Goal: Task Accomplishment & Management: Complete application form

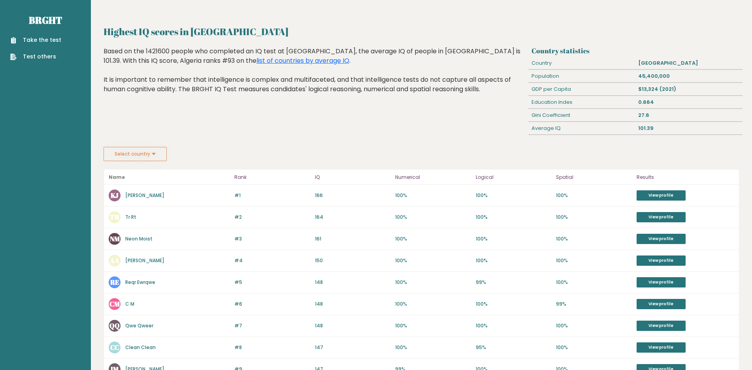
click at [43, 36] on link "Take the test" at bounding box center [35, 40] width 51 height 8
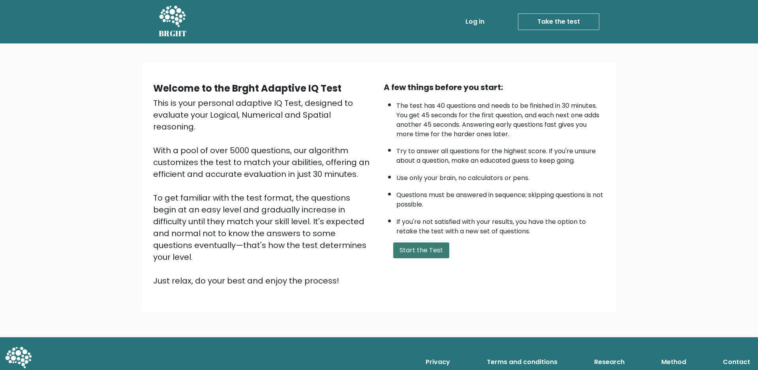
click at [418, 252] on button "Start the Test" at bounding box center [421, 251] width 56 height 16
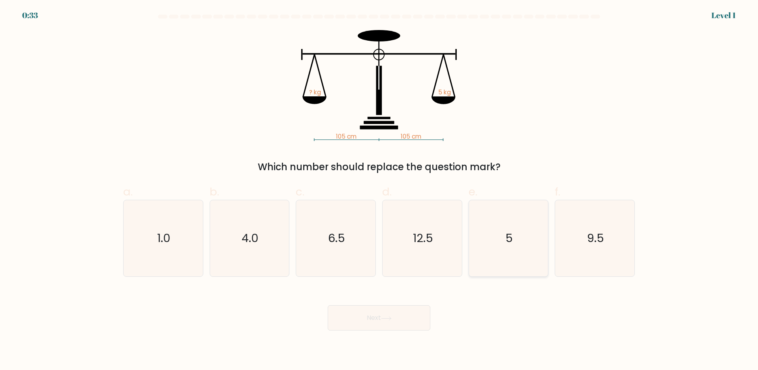
click at [513, 224] on icon "5" at bounding box center [508, 238] width 76 height 76
click at [380, 190] on input "e. 5" at bounding box center [379, 187] width 0 height 5
radio input "true"
click at [365, 315] on button "Next" at bounding box center [379, 317] width 103 height 25
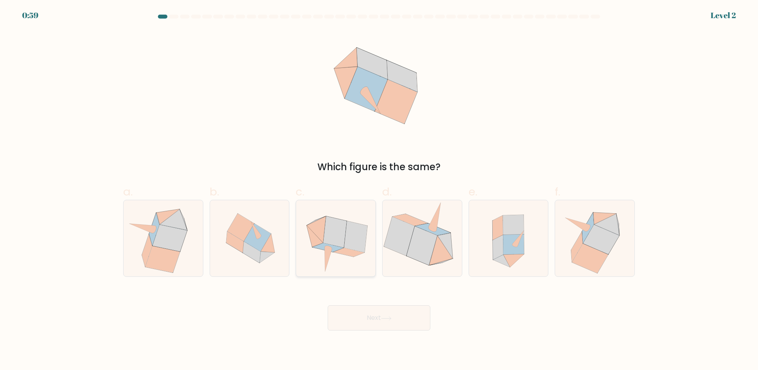
click at [339, 237] on icon at bounding box center [334, 231] width 23 height 31
click at [379, 190] on input "c." at bounding box center [379, 187] width 0 height 5
radio input "true"
click at [387, 321] on button "Next" at bounding box center [379, 317] width 103 height 25
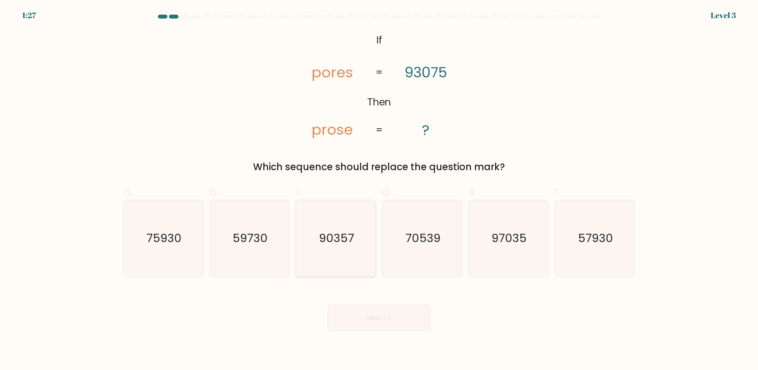
click at [333, 241] on text "90357" at bounding box center [336, 239] width 35 height 16
click at [379, 190] on input "c. 90357" at bounding box center [379, 187] width 0 height 5
radio input "true"
click at [390, 319] on icon at bounding box center [386, 318] width 11 height 4
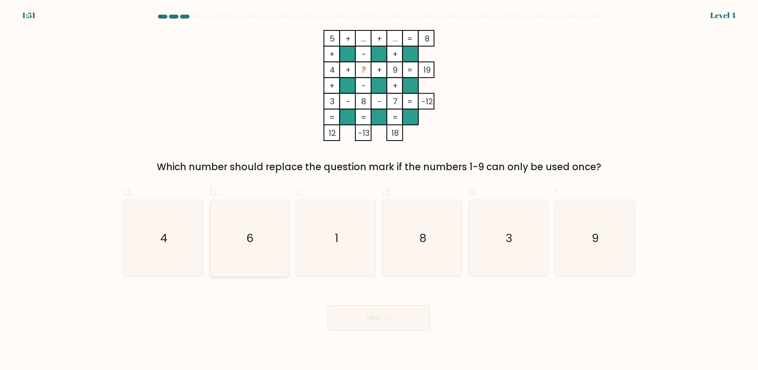
click at [247, 231] on text "6" at bounding box center [250, 239] width 7 height 16
click at [379, 190] on input "b. 6" at bounding box center [379, 187] width 0 height 5
radio input "true"
click at [382, 320] on button "Next" at bounding box center [379, 317] width 103 height 25
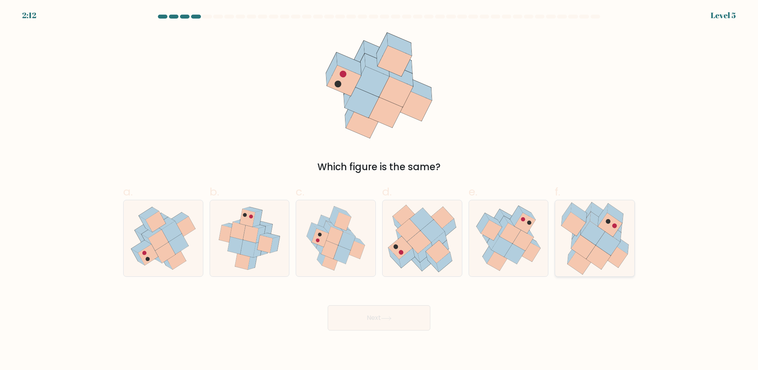
click at [607, 235] on icon at bounding box center [608, 244] width 24 height 24
click at [380, 190] on input "f." at bounding box center [379, 187] width 0 height 5
radio input "true"
click at [377, 318] on button "Next" at bounding box center [379, 317] width 103 height 25
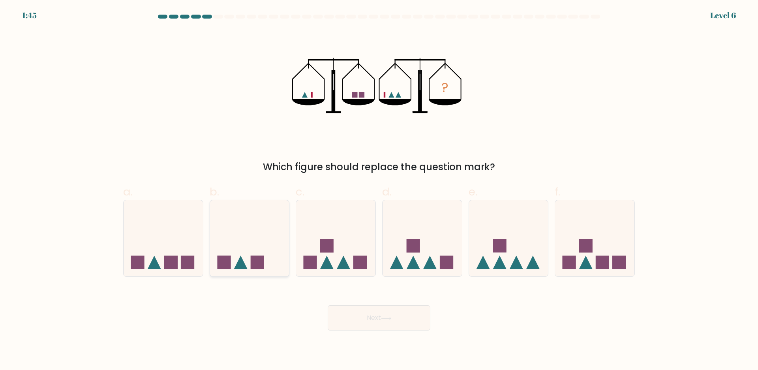
click at [251, 238] on icon at bounding box center [249, 239] width 79 height 66
click at [379, 190] on input "b." at bounding box center [379, 187] width 0 height 5
radio input "true"
click at [386, 319] on icon at bounding box center [386, 318] width 11 height 4
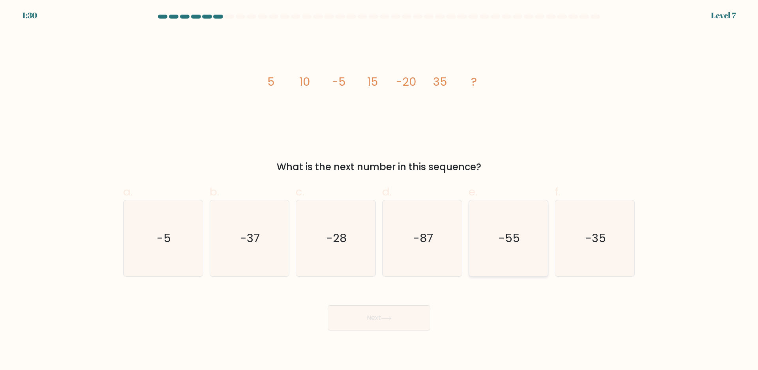
click at [523, 228] on icon "-55" at bounding box center [508, 238] width 76 height 76
click at [380, 190] on input "e. -55" at bounding box center [379, 187] width 0 height 5
radio input "true"
click at [376, 325] on button "Next" at bounding box center [379, 317] width 103 height 25
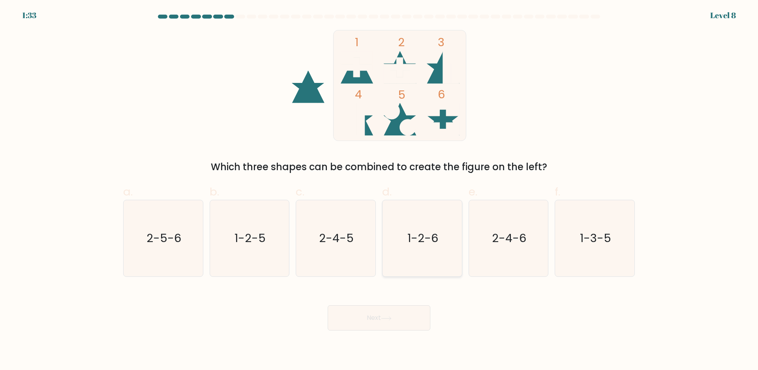
click at [422, 227] on icon "1-2-6" at bounding box center [422, 238] width 76 height 76
click at [380, 190] on input "d. 1-2-6" at bounding box center [379, 187] width 0 height 5
radio input "true"
click at [389, 321] on button "Next" at bounding box center [379, 317] width 103 height 25
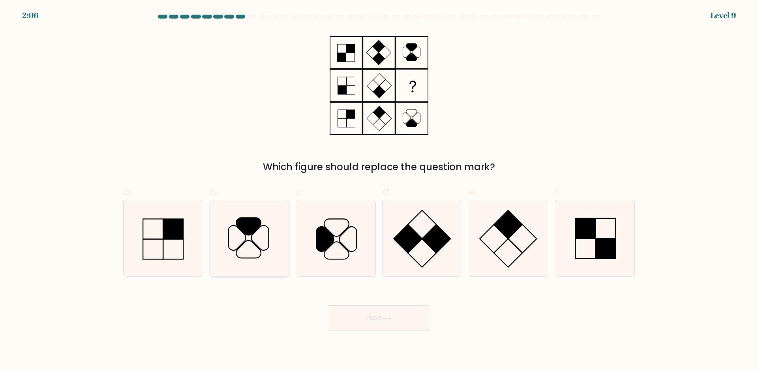
click at [241, 222] on icon at bounding box center [249, 226] width 25 height 17
click at [379, 190] on input "b." at bounding box center [379, 187] width 0 height 5
radio input "true"
click at [388, 314] on button "Next" at bounding box center [379, 317] width 103 height 25
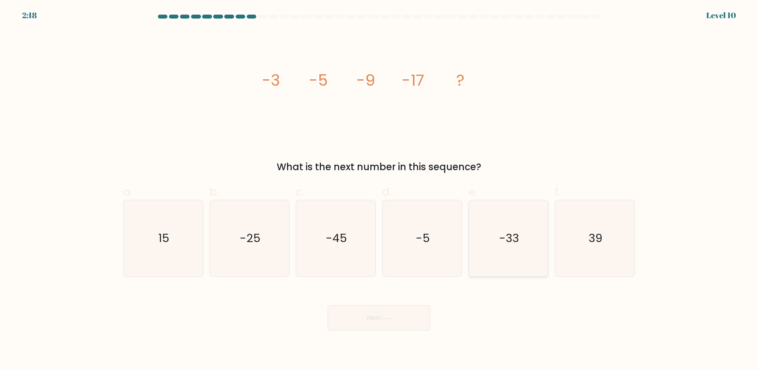
click at [511, 236] on text "-33" at bounding box center [509, 239] width 20 height 16
click at [380, 190] on input "e. -33" at bounding box center [379, 187] width 0 height 5
radio input "true"
click at [382, 316] on button "Next" at bounding box center [379, 317] width 103 height 25
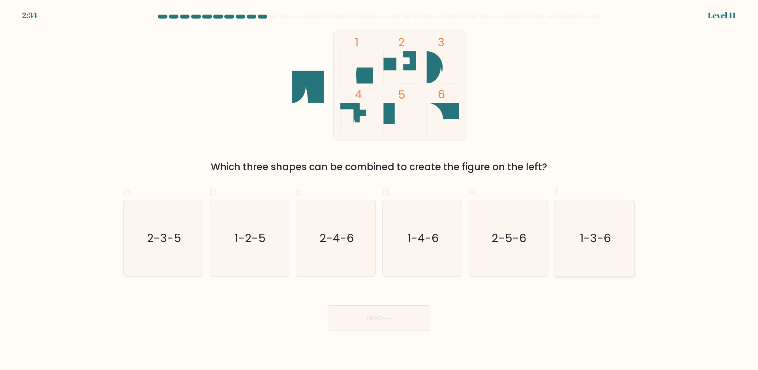
click at [610, 244] on text "1-3-6" at bounding box center [596, 239] width 31 height 16
click at [380, 190] on input "f. 1-3-6" at bounding box center [379, 187] width 0 height 5
radio input "true"
click at [390, 316] on icon at bounding box center [386, 318] width 11 height 4
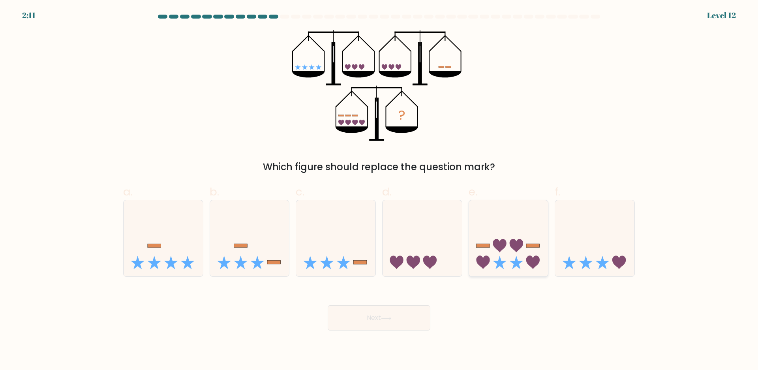
click at [523, 232] on icon at bounding box center [508, 239] width 79 height 66
click at [380, 190] on input "e." at bounding box center [379, 187] width 0 height 5
radio input "true"
click at [397, 317] on button "Next" at bounding box center [379, 317] width 103 height 25
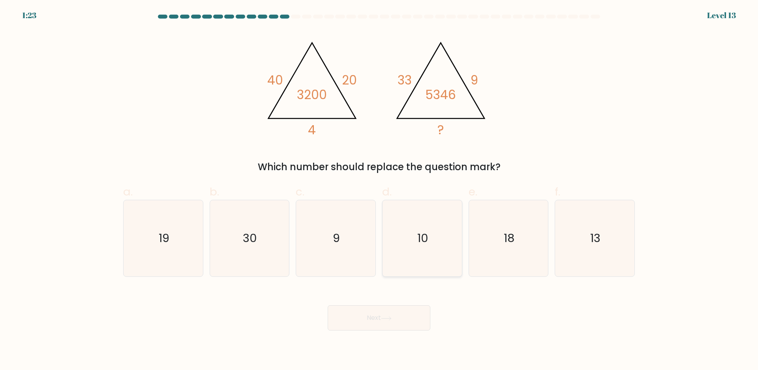
click at [422, 230] on icon "10" at bounding box center [422, 238] width 76 height 76
click at [380, 190] on input "d. 10" at bounding box center [379, 187] width 0 height 5
radio input "true"
click at [516, 225] on icon "18" at bounding box center [508, 238] width 76 height 76
click at [380, 190] on input "e. 18" at bounding box center [379, 187] width 0 height 5
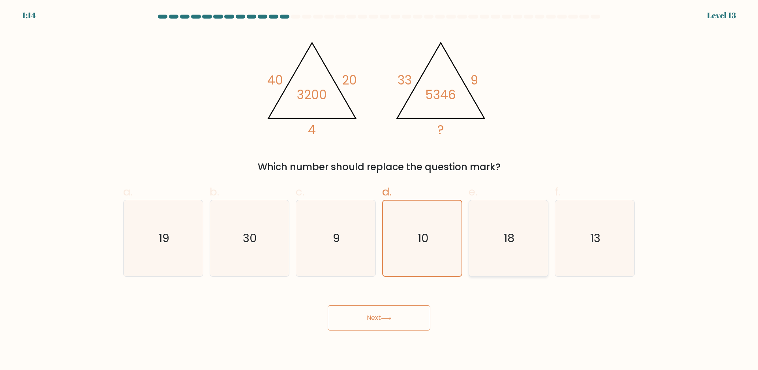
radio input "true"
click at [377, 316] on button "Next" at bounding box center [379, 317] width 103 height 25
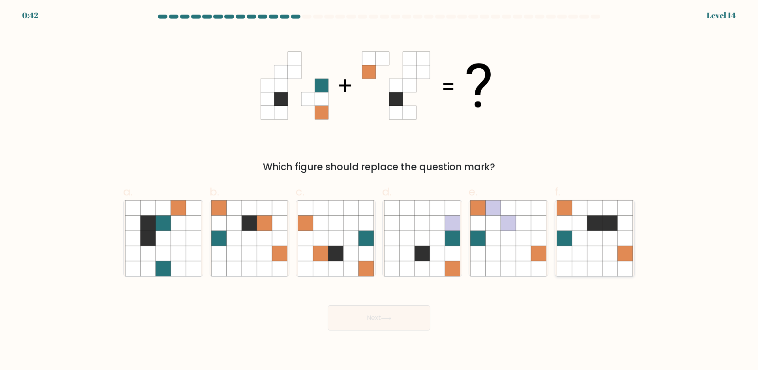
click at [600, 229] on icon at bounding box center [594, 223] width 15 height 15
click at [380, 190] on input "f." at bounding box center [379, 187] width 0 height 5
radio input "true"
click at [381, 314] on button "Next" at bounding box center [379, 317] width 103 height 25
click at [613, 229] on icon at bounding box center [610, 223] width 15 height 15
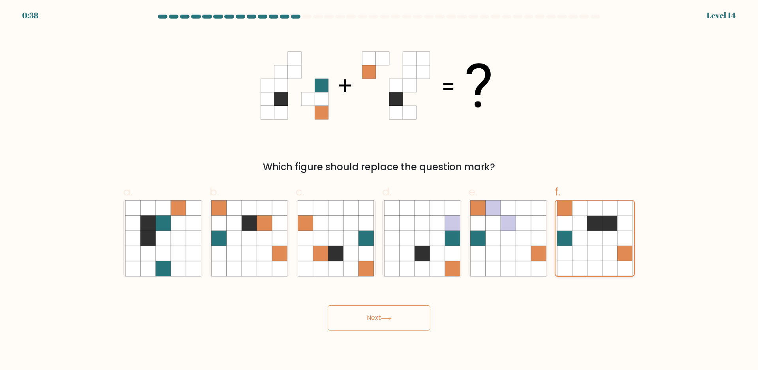
click at [380, 190] on input "f." at bounding box center [379, 187] width 0 height 5
click at [380, 323] on button "Next" at bounding box center [379, 317] width 103 height 25
click at [580, 101] on div "Which figure should replace the question mark?" at bounding box center [378, 102] width 521 height 144
click at [521, 228] on icon at bounding box center [523, 223] width 15 height 15
click at [380, 190] on input "e." at bounding box center [379, 187] width 0 height 5
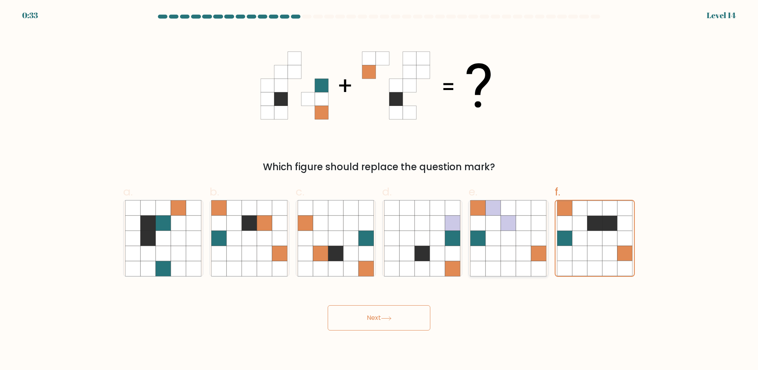
radio input "true"
click at [586, 231] on icon at bounding box center [579, 223] width 15 height 15
click at [380, 190] on input "f." at bounding box center [379, 187] width 0 height 5
radio input "true"
click at [386, 318] on icon at bounding box center [386, 318] width 11 height 4
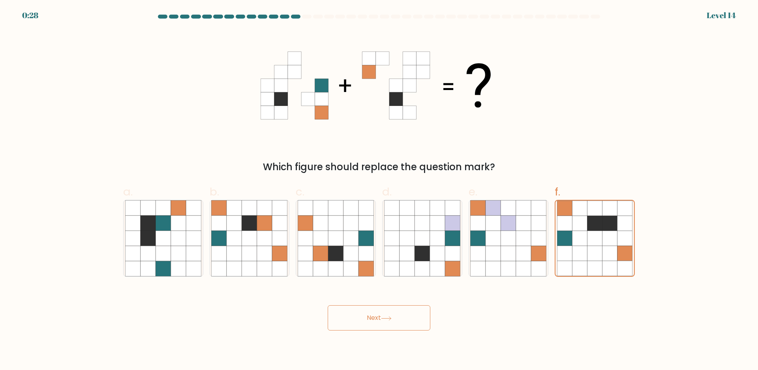
click at [377, 312] on button "Next" at bounding box center [379, 317] width 103 height 25
click at [694, 120] on form at bounding box center [379, 173] width 758 height 316
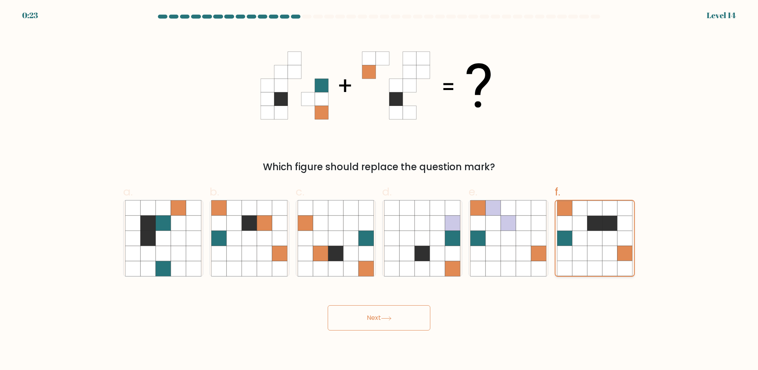
click at [596, 231] on icon at bounding box center [595, 223] width 15 height 15
click at [380, 190] on input "f." at bounding box center [379, 187] width 0 height 5
click at [596, 231] on icon at bounding box center [595, 223] width 15 height 15
click at [380, 190] on input "f." at bounding box center [379, 187] width 0 height 5
click at [596, 231] on icon at bounding box center [595, 223] width 15 height 15
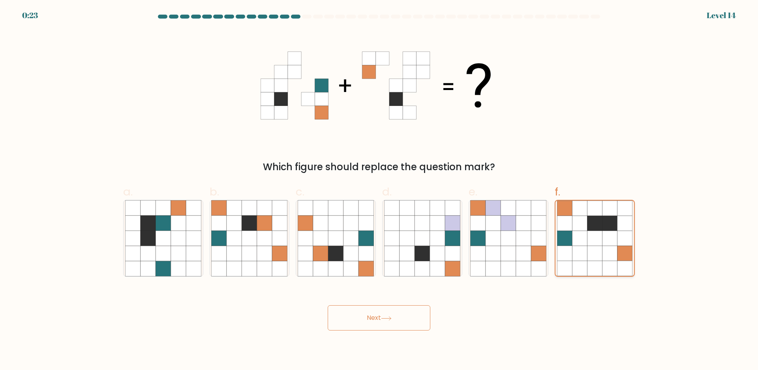
click at [380, 190] on input "f." at bounding box center [379, 187] width 0 height 5
drag, startPoint x: 682, startPoint y: 211, endPoint x: 553, endPoint y: 216, distance: 128.9
click at [679, 211] on form at bounding box center [379, 173] width 758 height 316
click at [524, 228] on icon at bounding box center [523, 223] width 15 height 15
click at [380, 190] on input "e." at bounding box center [379, 187] width 0 height 5
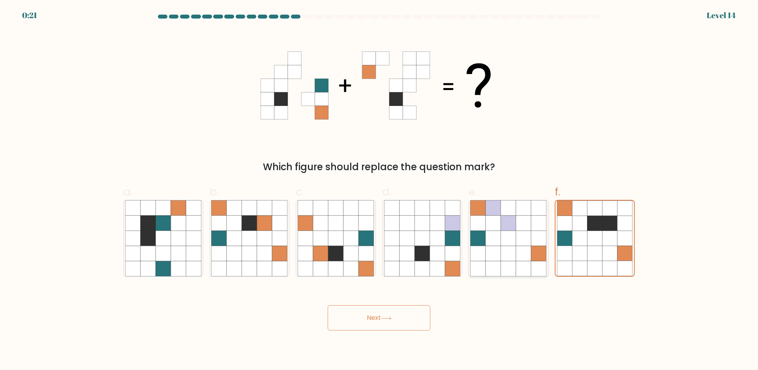
radio input "true"
click at [611, 230] on icon at bounding box center [610, 223] width 15 height 15
click at [380, 190] on input "f." at bounding box center [379, 187] width 0 height 5
radio input "true"
click at [611, 230] on icon at bounding box center [610, 223] width 15 height 15
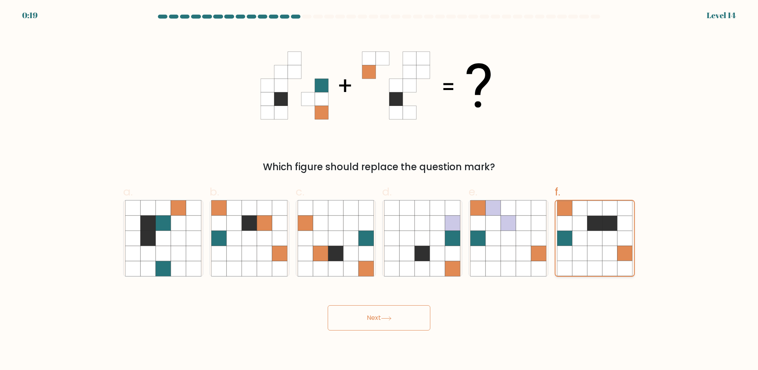
click at [380, 190] on input "f." at bounding box center [379, 187] width 0 height 5
click at [373, 321] on button "Next" at bounding box center [379, 317] width 103 height 25
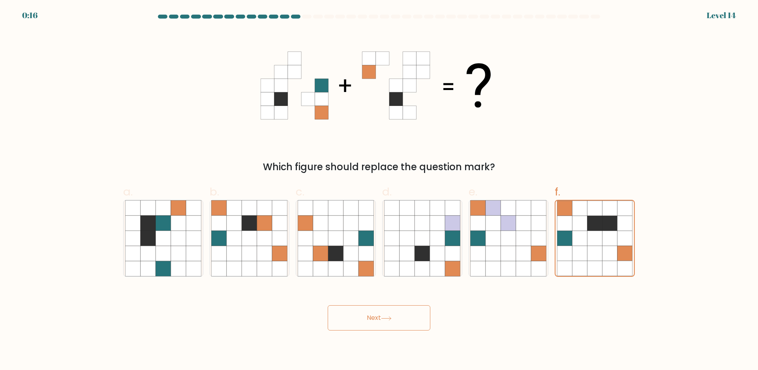
click at [373, 321] on button "Next" at bounding box center [379, 317] width 103 height 25
click at [599, 237] on icon at bounding box center [595, 238] width 15 height 15
click at [380, 190] on input "f." at bounding box center [379, 187] width 0 height 5
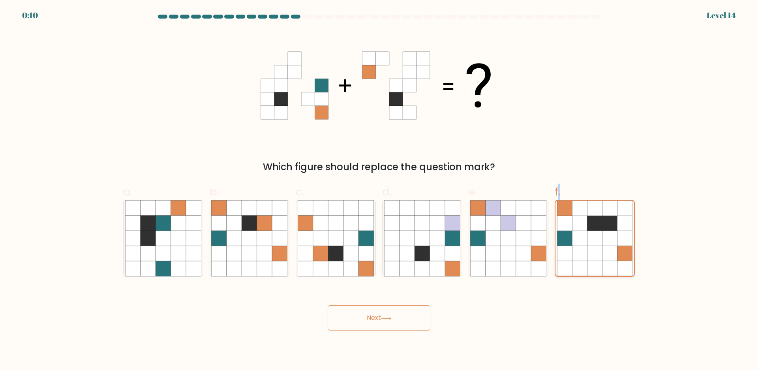
click at [599, 237] on icon at bounding box center [595, 238] width 15 height 15
click at [380, 190] on input "f." at bounding box center [379, 187] width 0 height 5
click at [599, 237] on icon at bounding box center [595, 238] width 15 height 15
click at [380, 190] on input "f." at bounding box center [379, 187] width 0 height 5
click at [367, 321] on button "Next" at bounding box center [379, 317] width 103 height 25
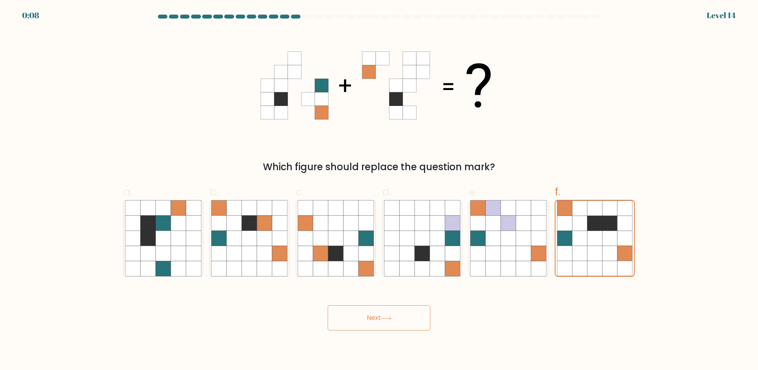
click at [374, 318] on button "Next" at bounding box center [379, 317] width 103 height 25
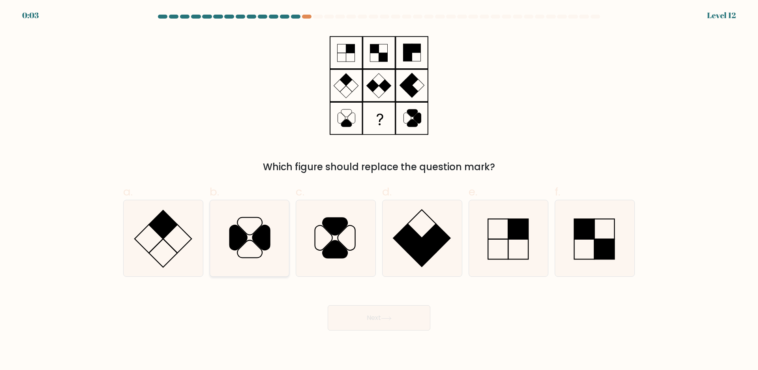
click at [250, 235] on icon at bounding box center [250, 226] width 25 height 17
click at [379, 190] on input "b." at bounding box center [379, 187] width 0 height 5
radio input "true"
click at [395, 327] on button "Next" at bounding box center [379, 317] width 103 height 25
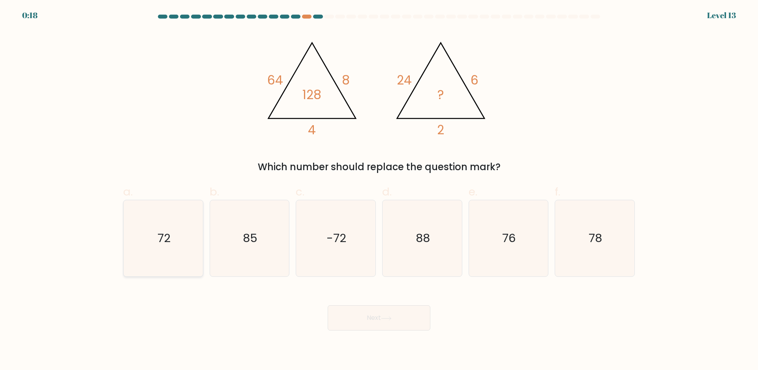
click at [158, 211] on icon "72" at bounding box center [163, 238] width 76 height 76
click at [379, 190] on input "a. 72" at bounding box center [379, 187] width 0 height 5
radio input "true"
click at [385, 315] on button "Next" at bounding box center [379, 317] width 103 height 25
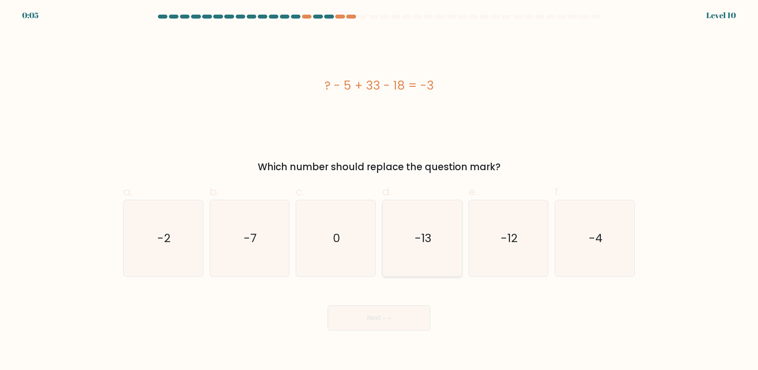
click at [447, 237] on icon "-13" at bounding box center [422, 238] width 76 height 76
click at [380, 190] on input "d. -13" at bounding box center [379, 187] width 0 height 5
radio input "true"
click at [370, 320] on button "Next" at bounding box center [379, 317] width 103 height 25
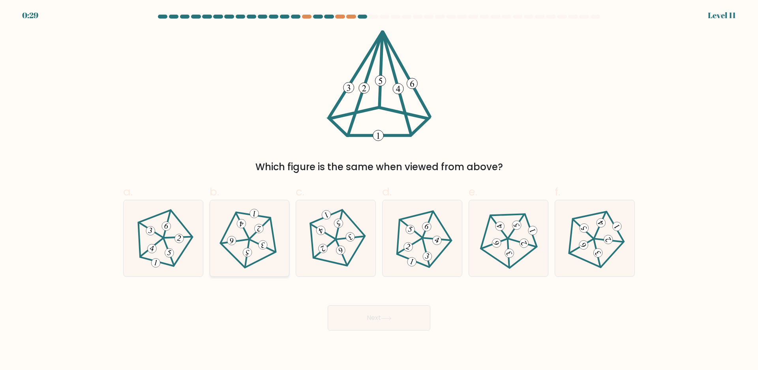
click at [245, 220] on icon at bounding box center [249, 238] width 61 height 61
click at [379, 190] on input "b." at bounding box center [379, 187] width 0 height 5
radio input "true"
click at [395, 316] on button "Next" at bounding box center [379, 317] width 103 height 25
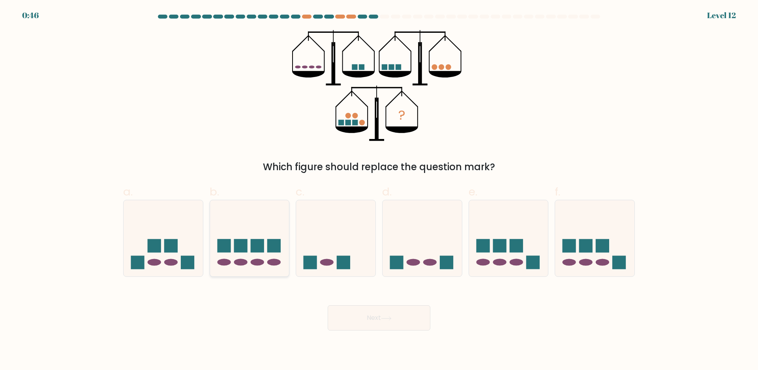
click at [253, 240] on rect at bounding box center [257, 245] width 13 height 13
click at [379, 190] on input "b." at bounding box center [379, 187] width 0 height 5
radio input "true"
click at [374, 318] on button "Next" at bounding box center [379, 317] width 103 height 25
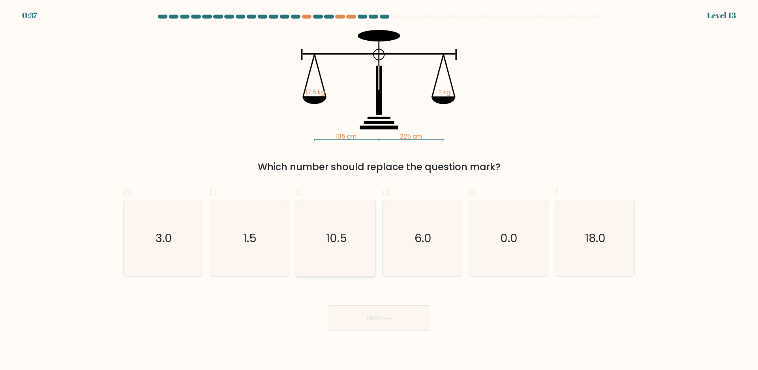
click at [337, 237] on text "10.5" at bounding box center [336, 239] width 21 height 16
click at [379, 190] on input "c. 10.5" at bounding box center [379, 187] width 0 height 5
radio input "true"
click at [384, 318] on icon at bounding box center [386, 318] width 11 height 4
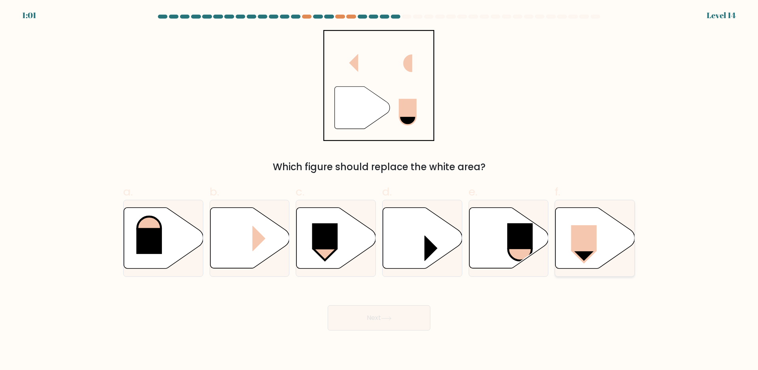
click at [594, 226] on rect at bounding box center [585, 239] width 26 height 26
click at [380, 190] on input "f." at bounding box center [379, 187] width 0 height 5
radio input "true"
click at [384, 307] on button "Next" at bounding box center [379, 317] width 103 height 25
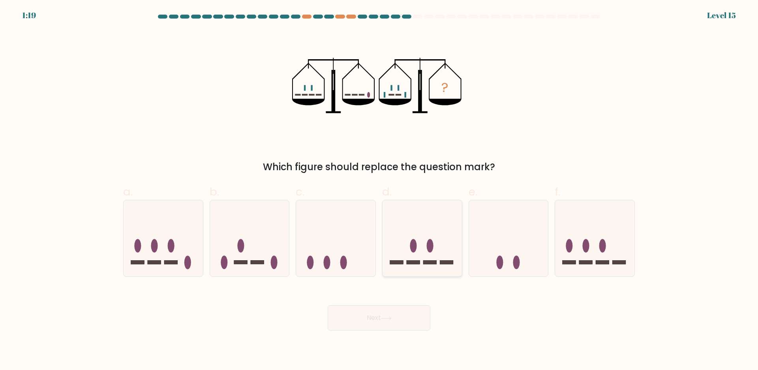
click at [419, 248] on icon at bounding box center [422, 239] width 79 height 66
click at [380, 190] on input "d." at bounding box center [379, 187] width 0 height 5
radio input "true"
click at [517, 244] on icon at bounding box center [508, 239] width 79 height 66
click at [380, 190] on input "e." at bounding box center [379, 187] width 0 height 5
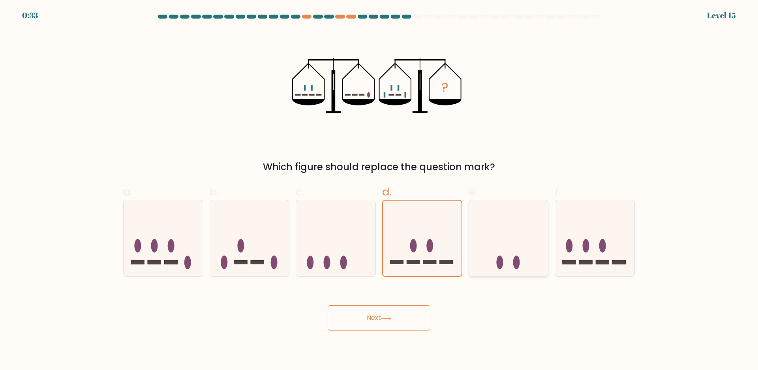
radio input "true"
click at [382, 323] on button "Next" at bounding box center [379, 317] width 103 height 25
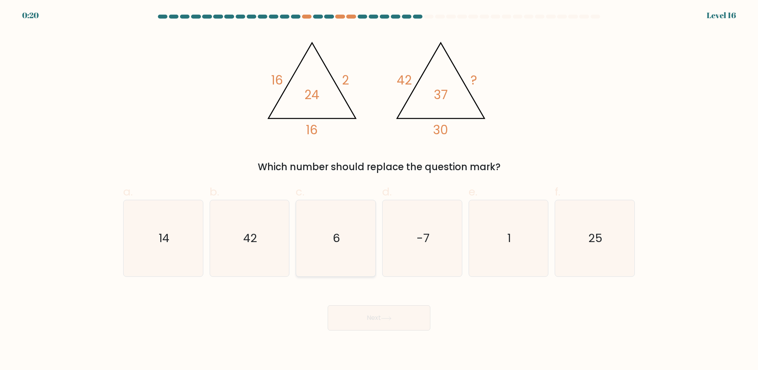
click at [329, 229] on icon "6" at bounding box center [336, 238] width 76 height 76
click at [379, 190] on input "c. 6" at bounding box center [379, 187] width 0 height 5
radio input "true"
click at [382, 314] on button "Next" at bounding box center [379, 317] width 103 height 25
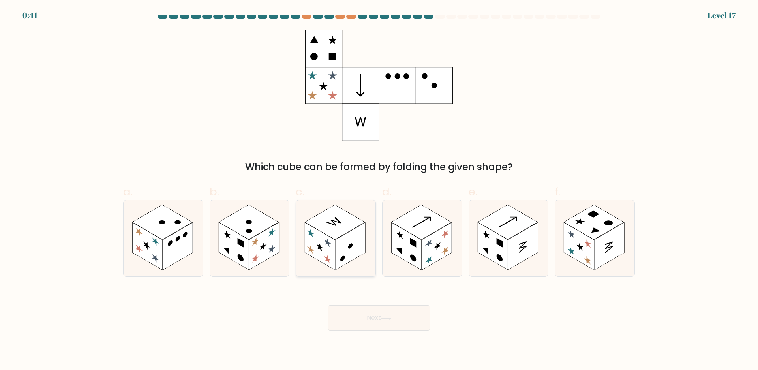
click at [347, 230] on rect at bounding box center [335, 222] width 60 height 35
click at [379, 190] on input "c." at bounding box center [379, 187] width 0 height 5
radio input "true"
click at [376, 319] on button "Next" at bounding box center [379, 317] width 103 height 25
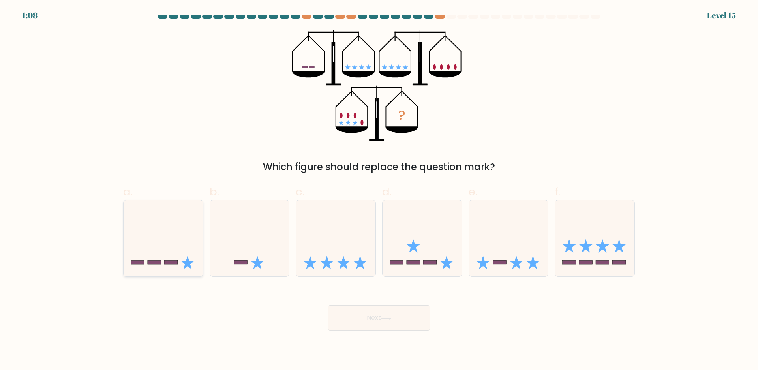
click at [165, 235] on icon at bounding box center [163, 239] width 79 height 66
click at [379, 190] on input "a." at bounding box center [379, 187] width 0 height 5
radio input "true"
click at [376, 318] on button "Next" at bounding box center [379, 317] width 103 height 25
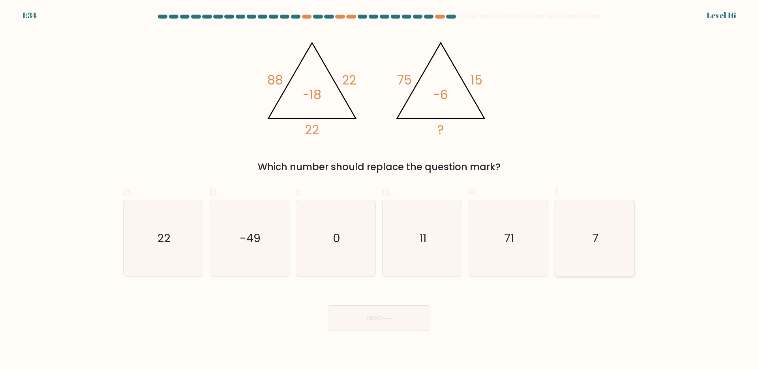
click at [599, 250] on icon "7" at bounding box center [595, 238] width 76 height 76
click at [380, 190] on input "f. 7" at bounding box center [379, 187] width 0 height 5
radio input "true"
click at [382, 316] on button "Next" at bounding box center [379, 317] width 103 height 25
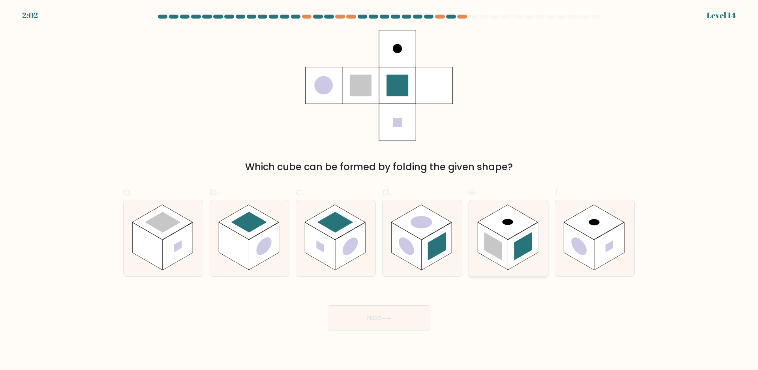
click at [515, 225] on rect at bounding box center [508, 222] width 60 height 35
click at [380, 190] on input "e." at bounding box center [379, 187] width 0 height 5
radio input "true"
click at [378, 320] on button "Next" at bounding box center [379, 317] width 103 height 25
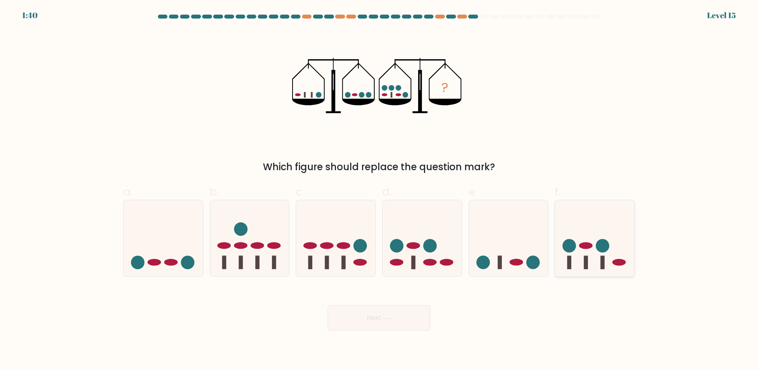
click at [588, 244] on ellipse at bounding box center [585, 245] width 13 height 7
click at [380, 190] on input "f." at bounding box center [379, 187] width 0 height 5
radio input "true"
click at [384, 311] on button "Next" at bounding box center [379, 317] width 103 height 25
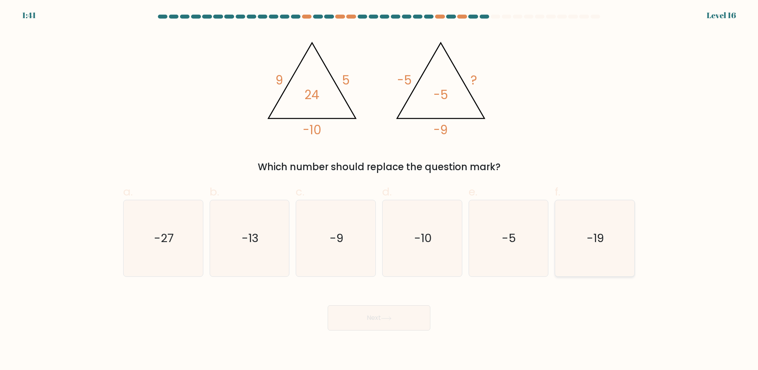
click at [608, 230] on icon "-19" at bounding box center [595, 238] width 76 height 76
click at [380, 190] on input "f. -19" at bounding box center [379, 187] width 0 height 5
radio input "true"
click at [374, 316] on button "Next" at bounding box center [379, 317] width 103 height 25
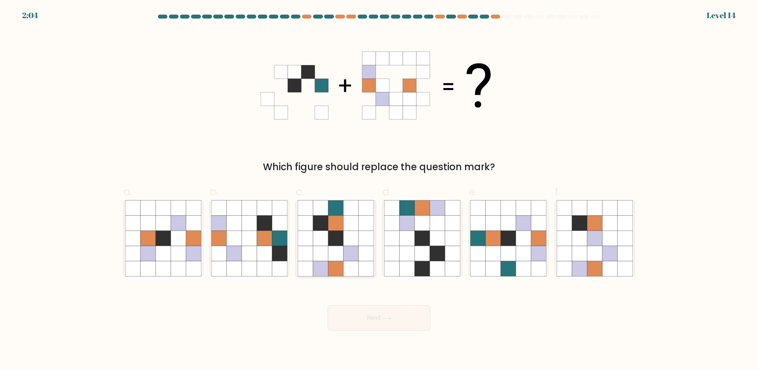
click at [342, 225] on icon at bounding box center [335, 223] width 15 height 15
click at [379, 190] on input "c." at bounding box center [379, 187] width 0 height 5
radio input "true"
click at [383, 327] on button "Next" at bounding box center [379, 317] width 103 height 25
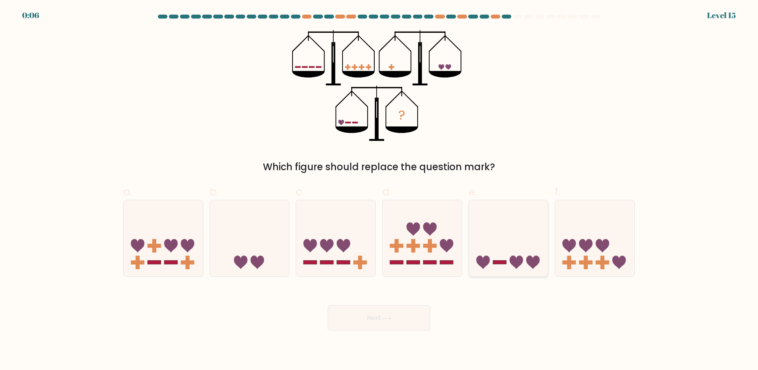
click at [528, 235] on icon at bounding box center [508, 239] width 79 height 66
click at [380, 190] on input "e." at bounding box center [379, 187] width 0 height 5
radio input "true"
click at [378, 323] on button "Next" at bounding box center [379, 317] width 103 height 25
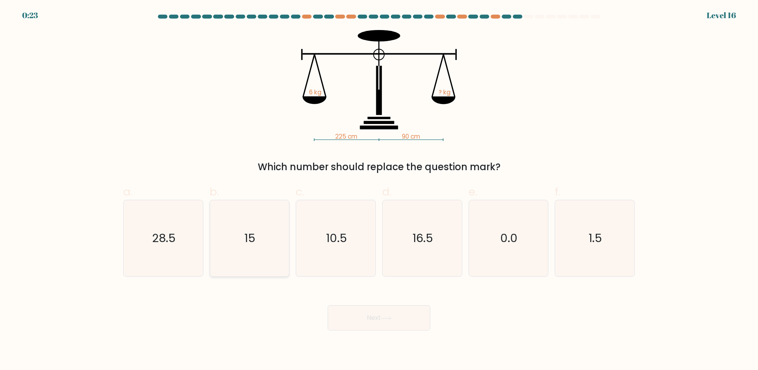
click at [254, 229] on icon "15" at bounding box center [249, 238] width 76 height 76
click at [379, 190] on input "b. 15" at bounding box center [379, 187] width 0 height 5
radio input "true"
click at [378, 322] on button "Next" at bounding box center [379, 317] width 103 height 25
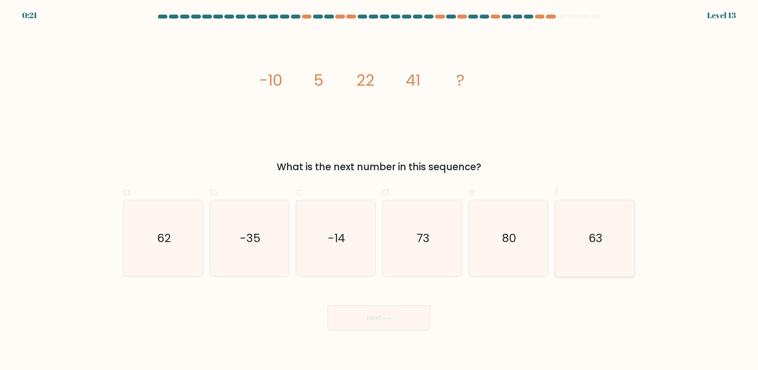
click at [608, 231] on icon "63" at bounding box center [595, 238] width 76 height 76
click at [380, 190] on input "f. 63" at bounding box center [379, 187] width 0 height 5
radio input "true"
click at [382, 322] on button "Next" at bounding box center [379, 317] width 103 height 25
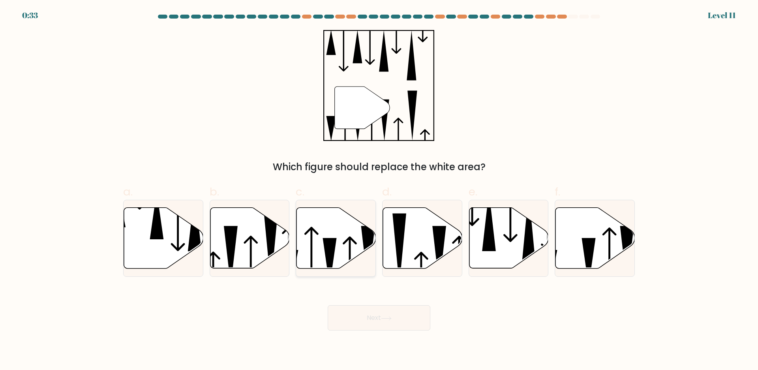
click at [336, 234] on icon at bounding box center [336, 238] width 79 height 61
click at [379, 190] on input "c." at bounding box center [379, 187] width 0 height 5
radio input "true"
click at [387, 318] on icon at bounding box center [386, 318] width 11 height 4
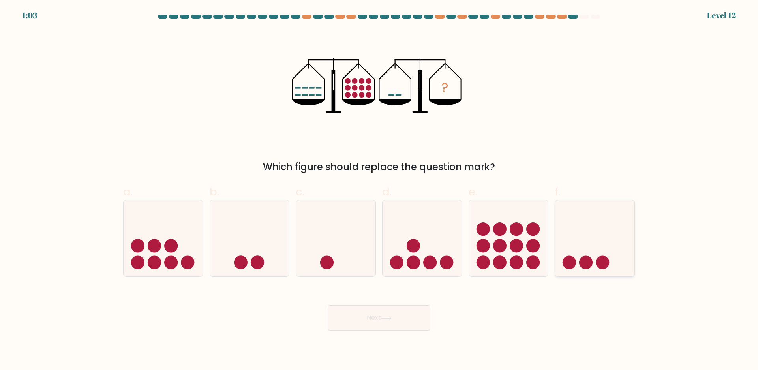
click at [602, 226] on icon at bounding box center [594, 239] width 79 height 66
click at [380, 190] on input "f." at bounding box center [379, 187] width 0 height 5
radio input "true"
click at [377, 316] on button "Next" at bounding box center [379, 317] width 103 height 25
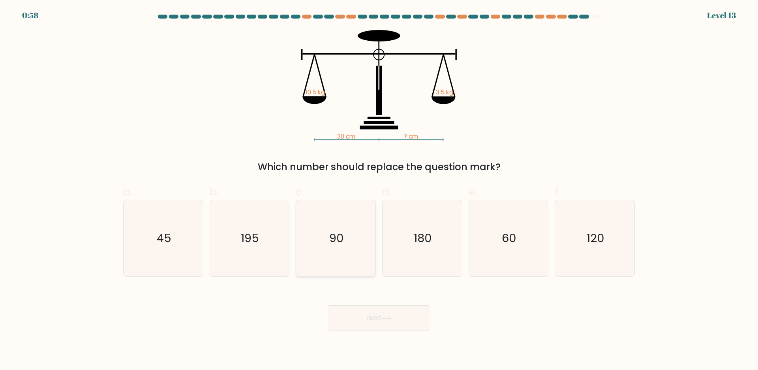
click at [329, 226] on icon "90" at bounding box center [336, 238] width 76 height 76
click at [379, 190] on input "c. 90" at bounding box center [379, 187] width 0 height 5
radio input "true"
click at [391, 320] on icon at bounding box center [386, 318] width 11 height 4
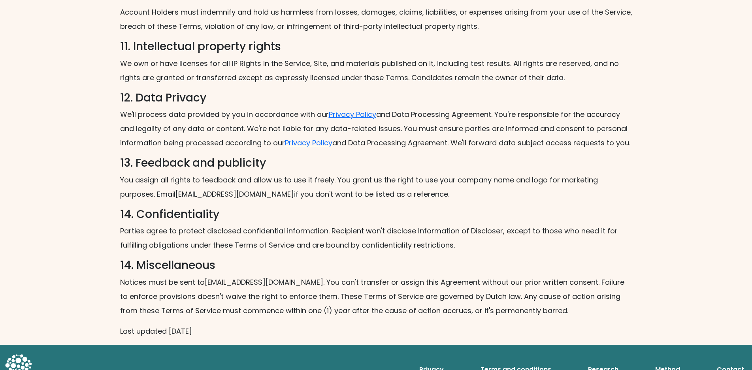
scroll to position [1049, 0]
